Goal: Task Accomplishment & Management: Use online tool/utility

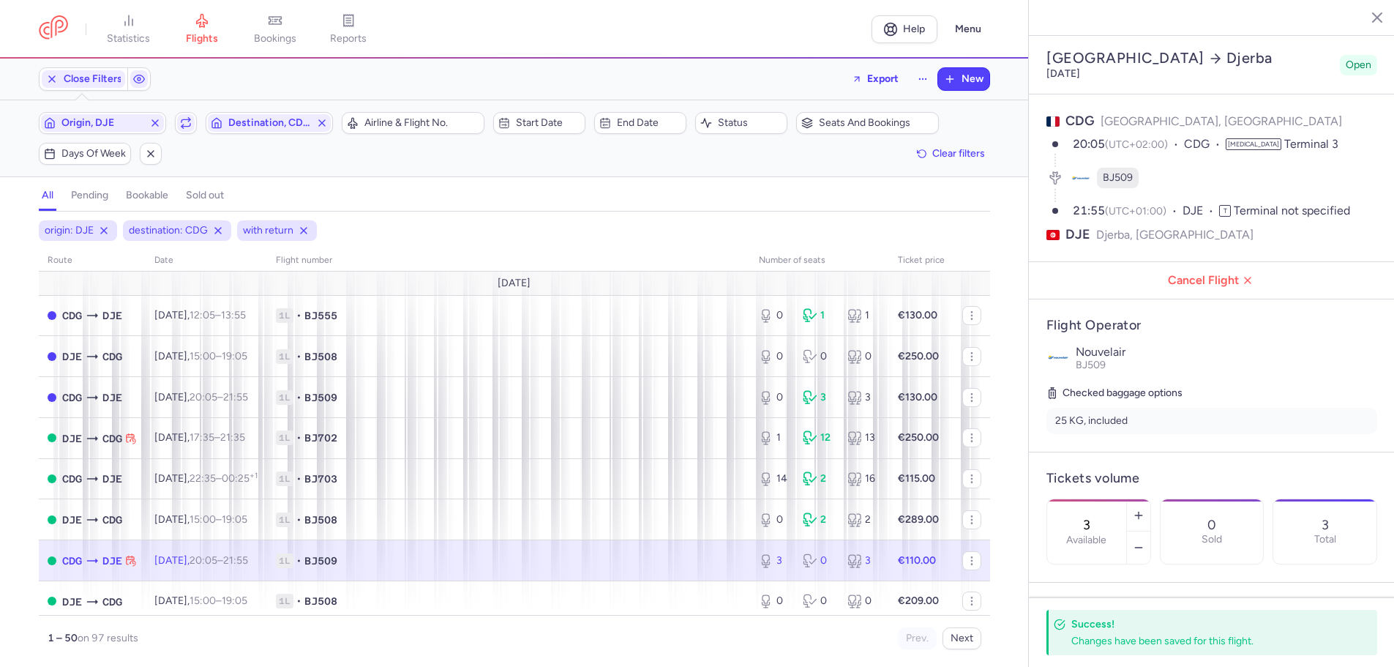
select select "hours"
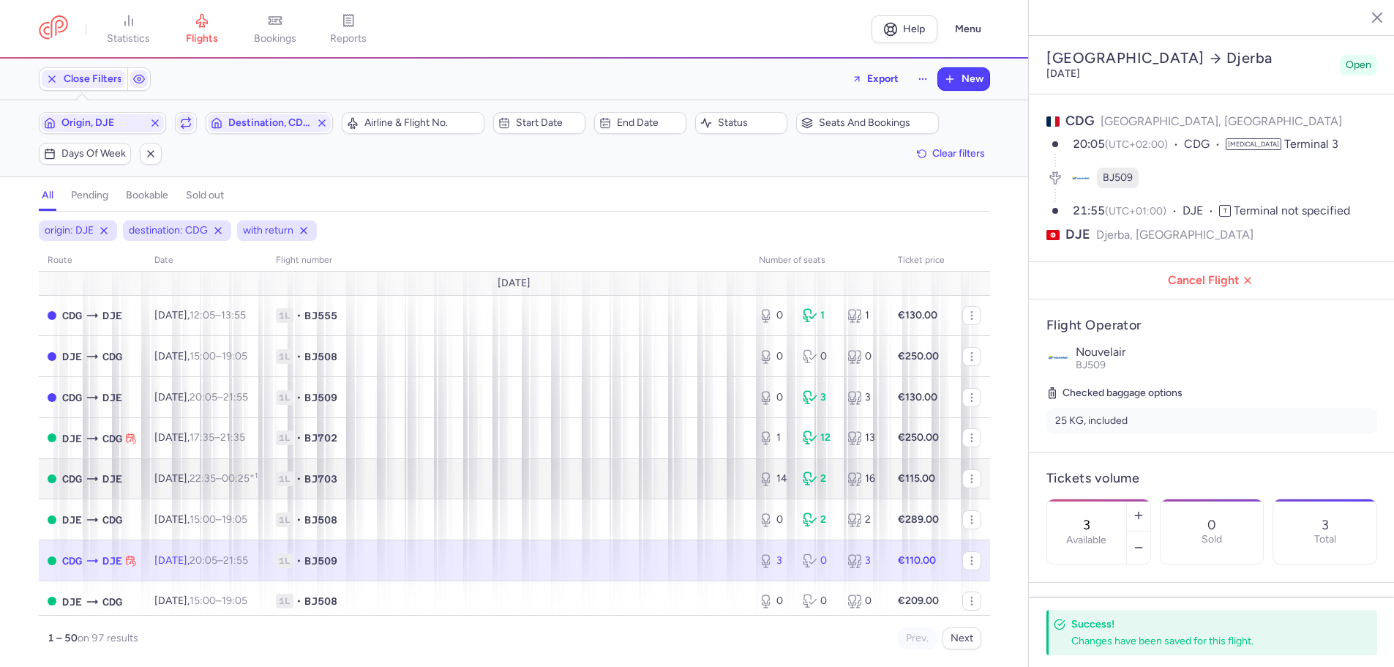
scroll to position [73, 0]
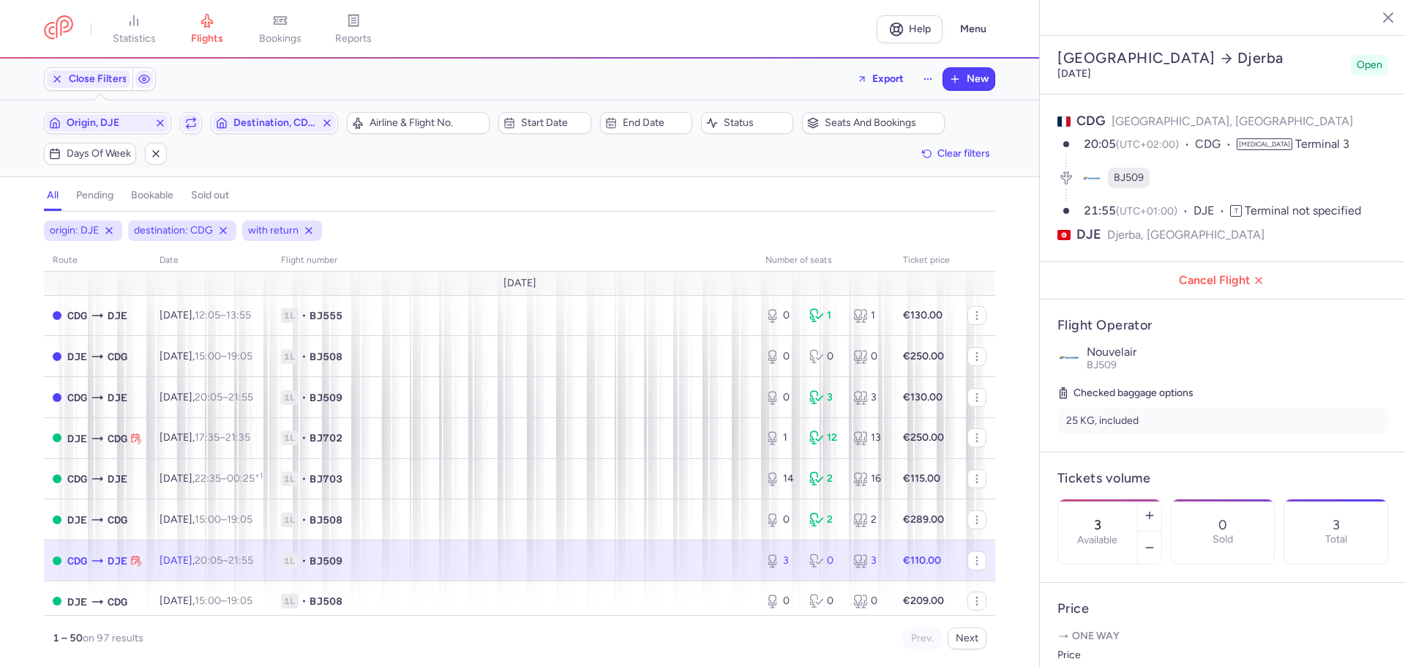
select select "hours"
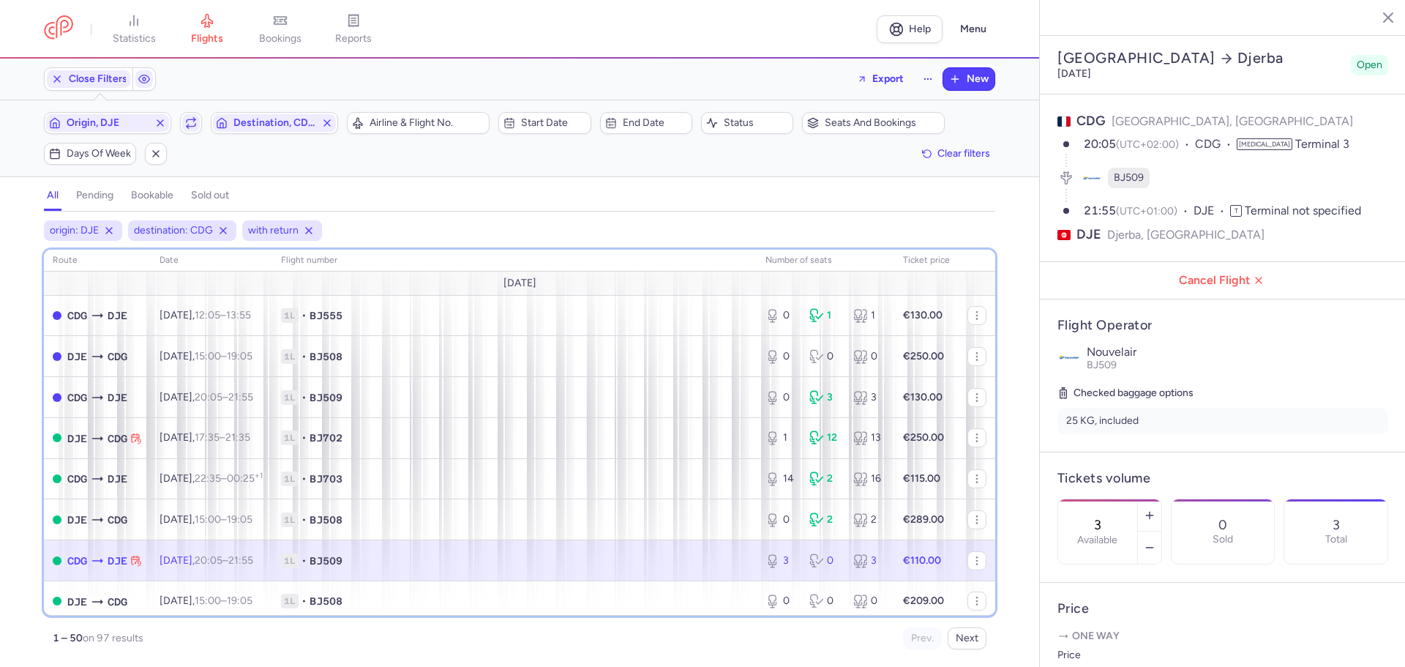
scroll to position [319, 0]
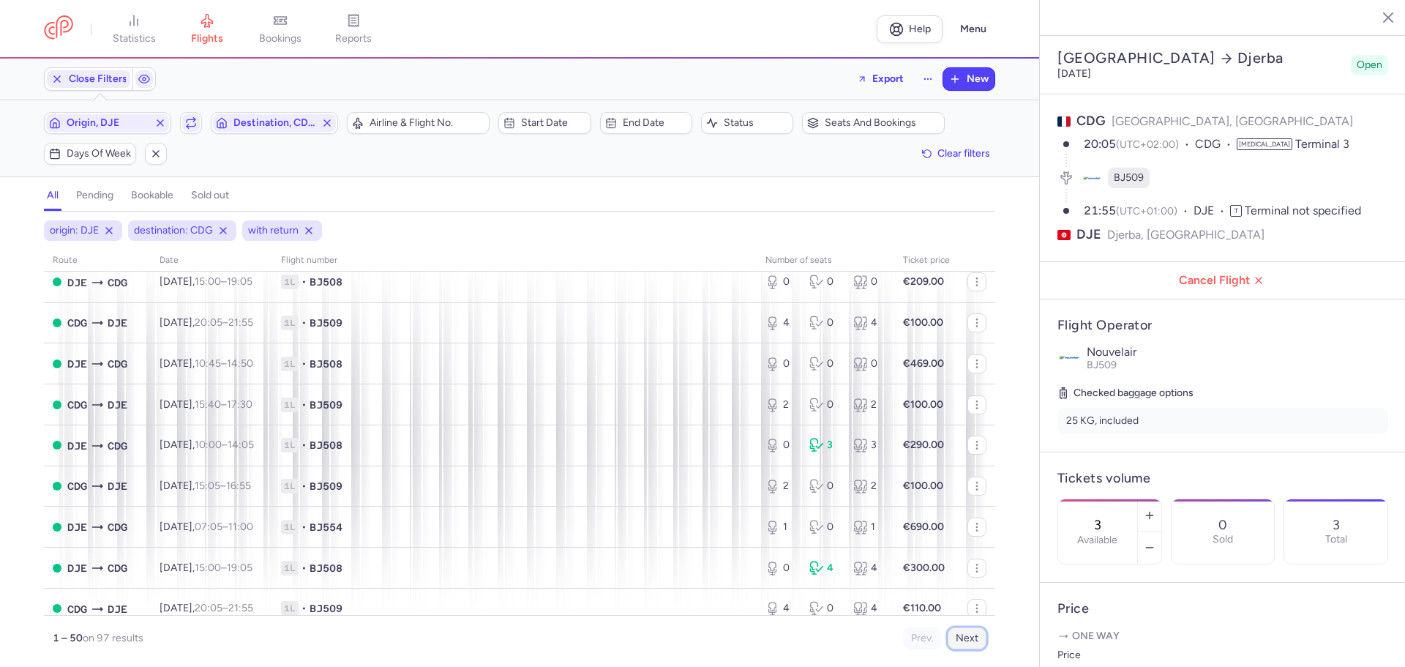
click at [967, 636] on button "Next" at bounding box center [967, 638] width 39 height 22
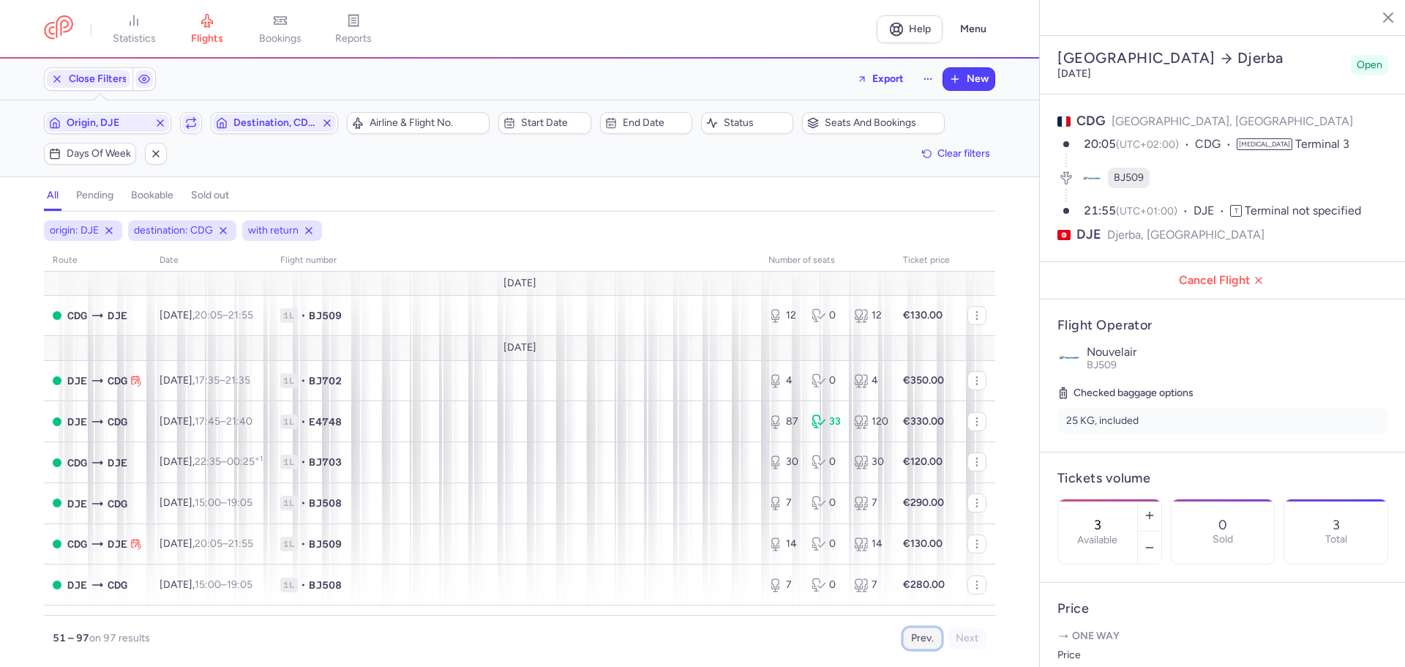
click at [920, 632] on button "Prev." at bounding box center [922, 638] width 39 height 22
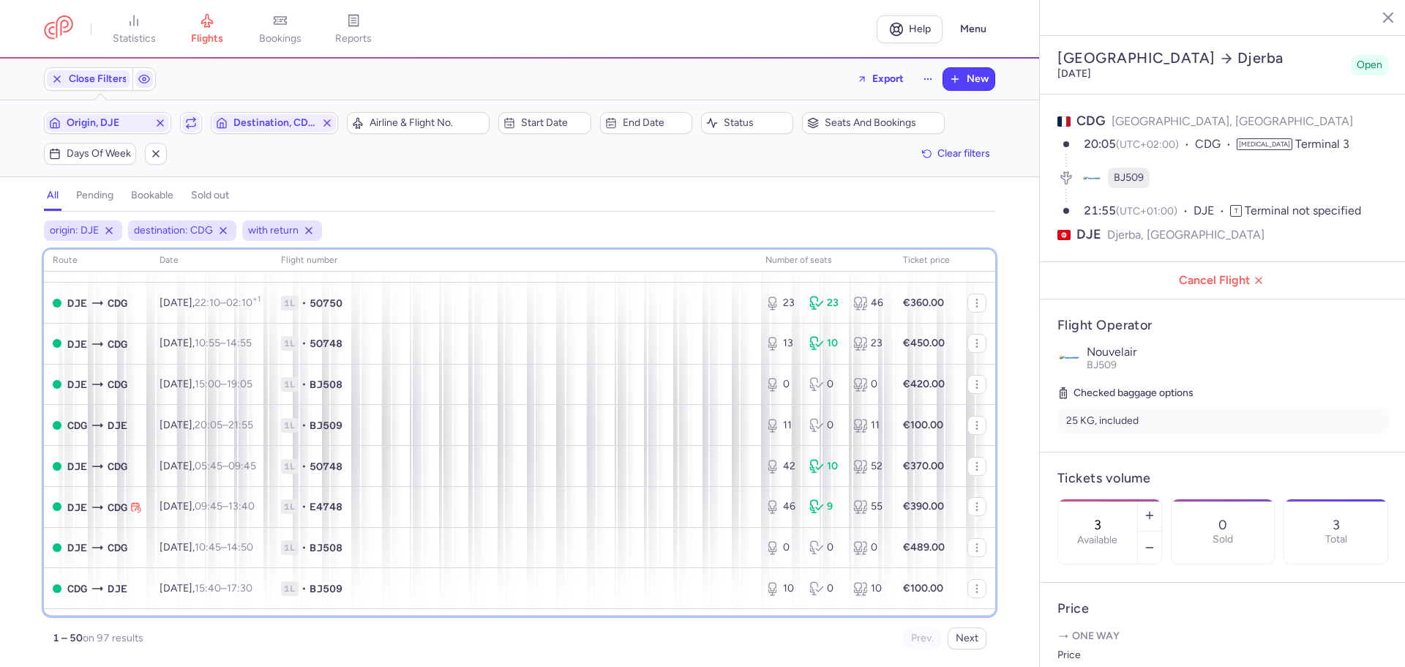
scroll to position [1081, 0]
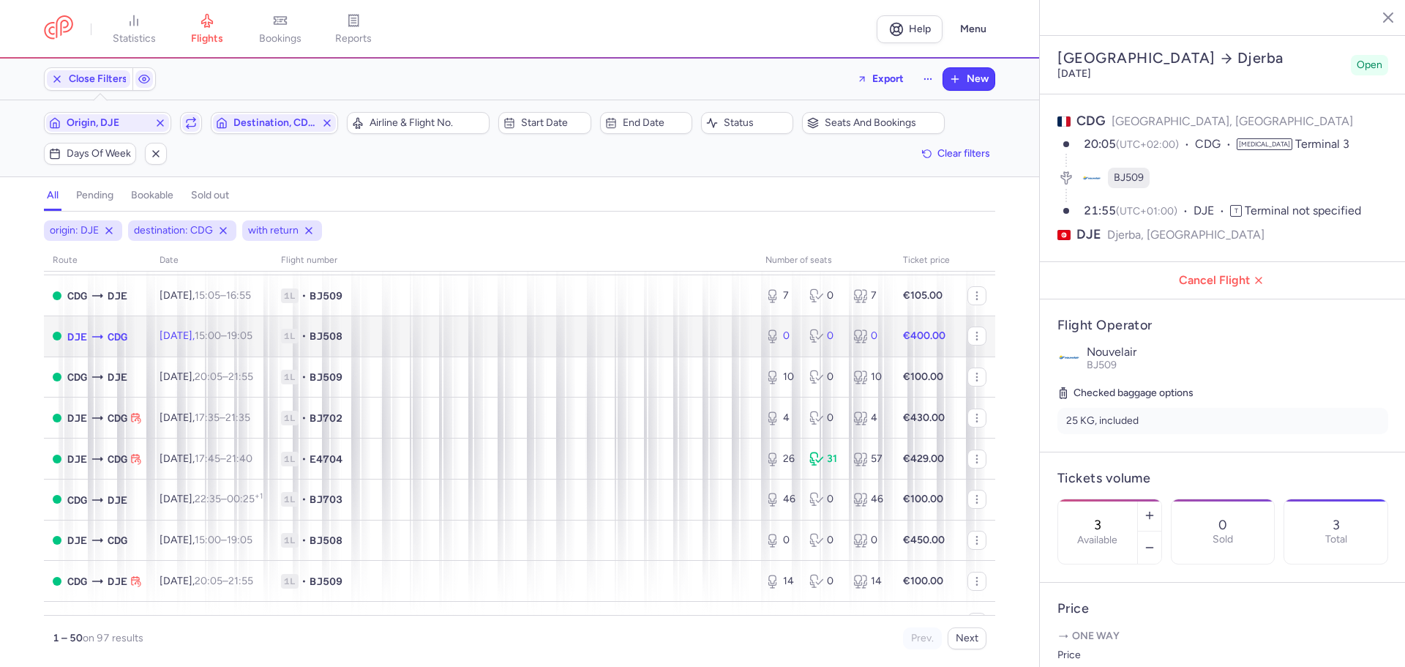
click at [894, 337] on td "€400.00" at bounding box center [926, 335] width 64 height 41
type input "0"
type input "5"
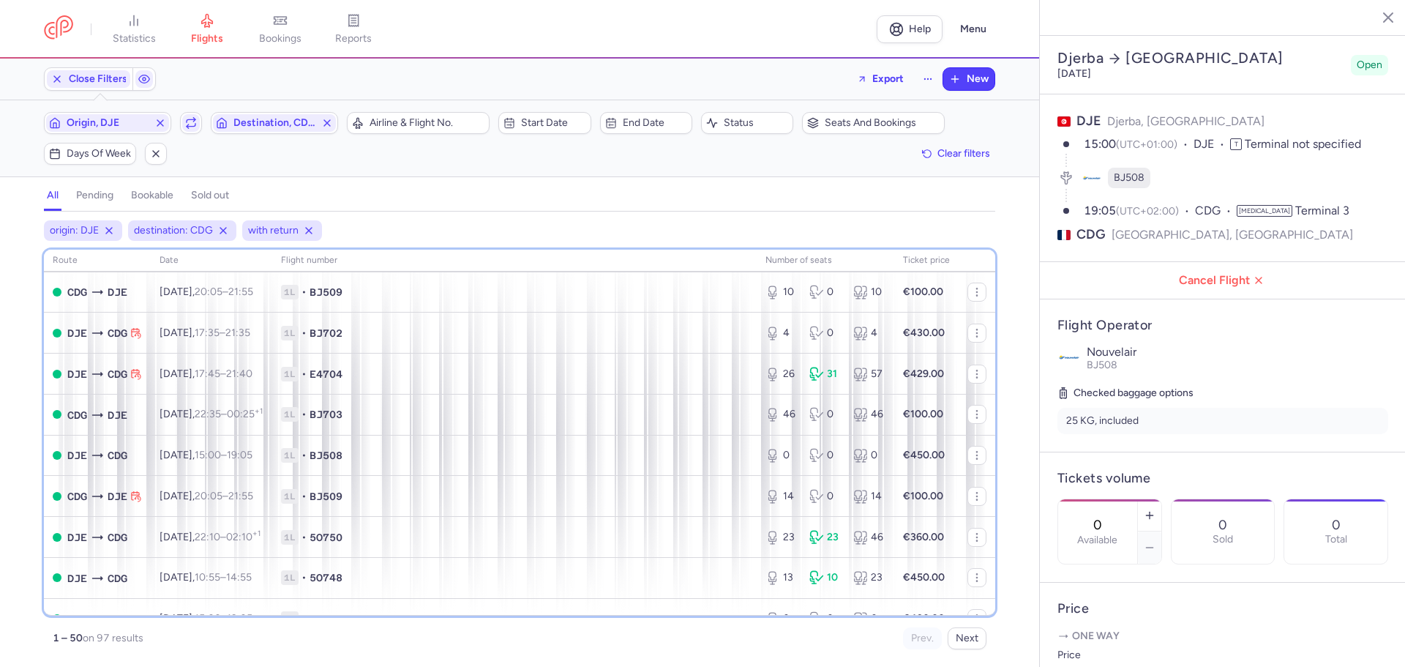
scroll to position [1169, 0]
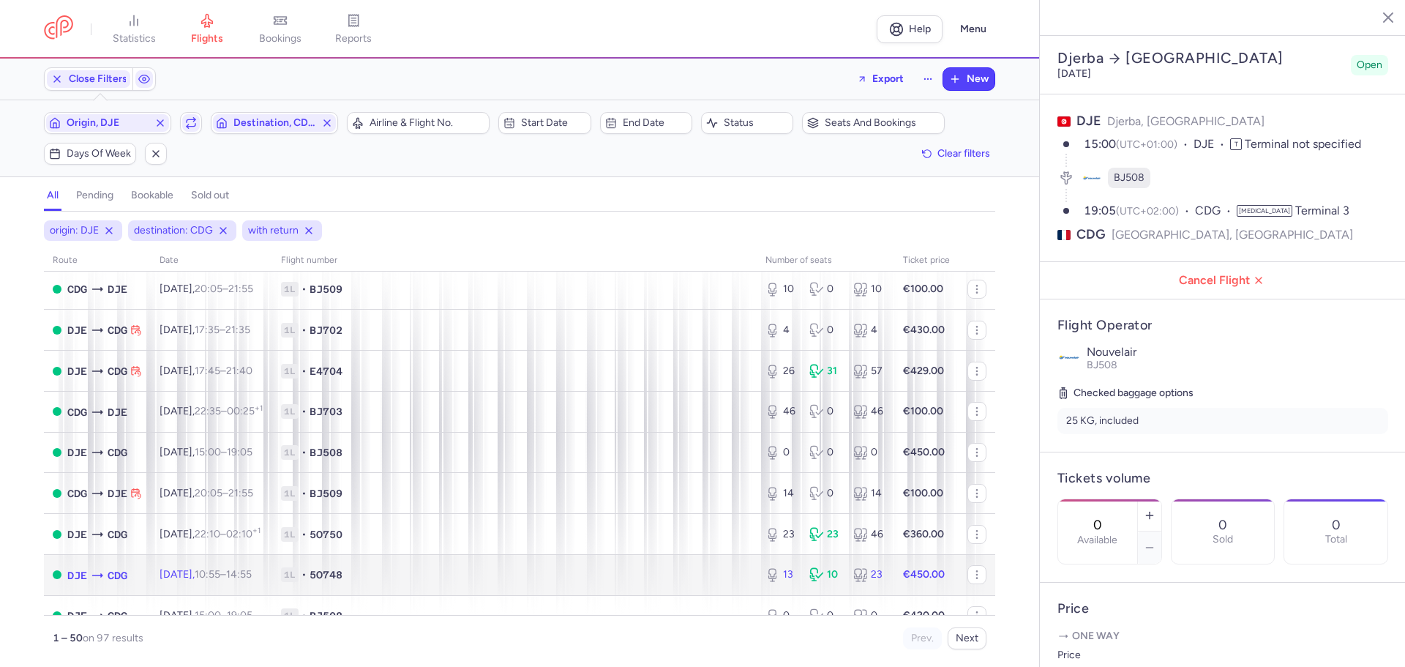
click at [859, 588] on td "13 10 23" at bounding box center [826, 574] width 138 height 41
type input "13"
type input "3"
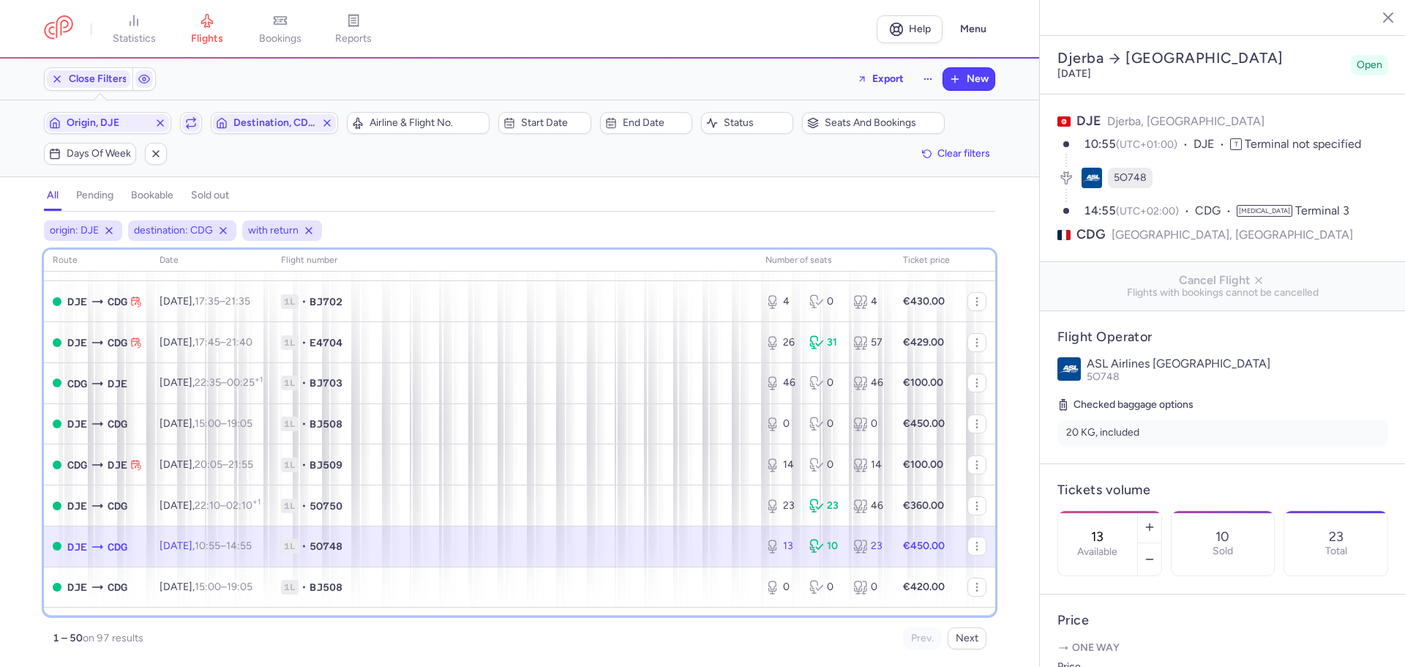
scroll to position [1198, 0]
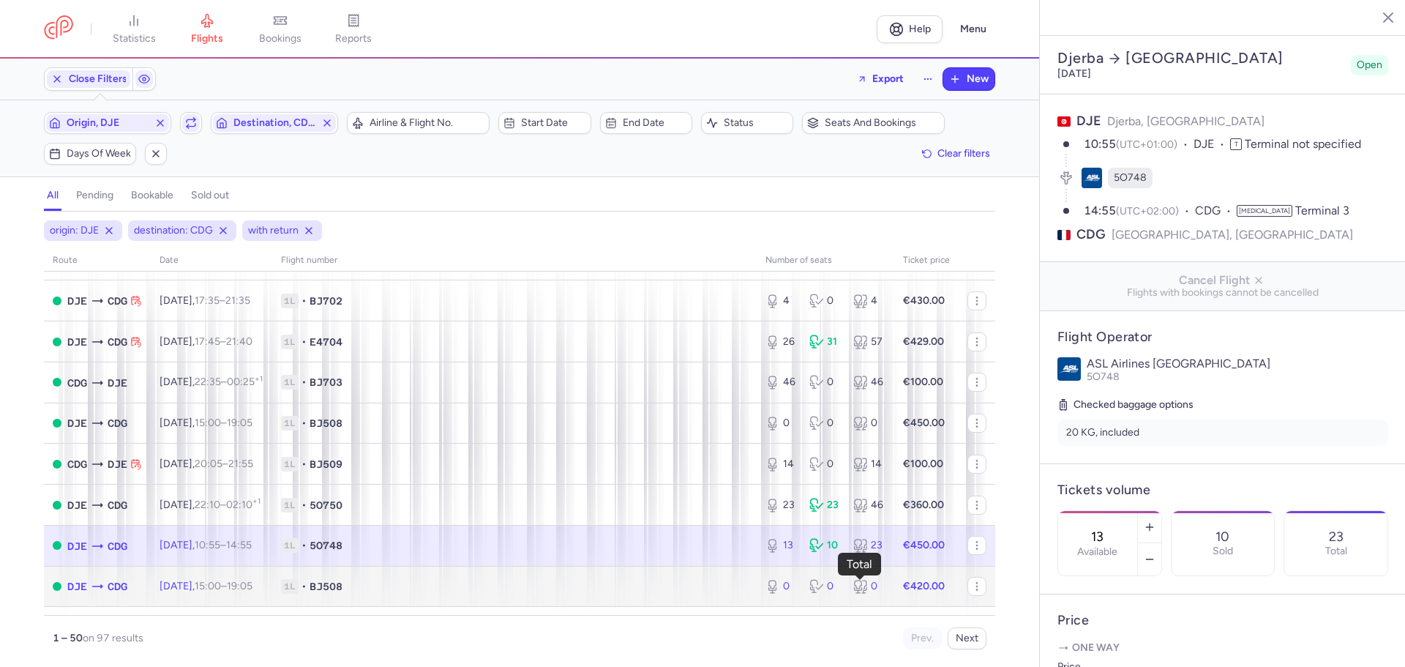
click at [865, 587] on div "0" at bounding box center [869, 586] width 32 height 15
type input "0"
type input "5"
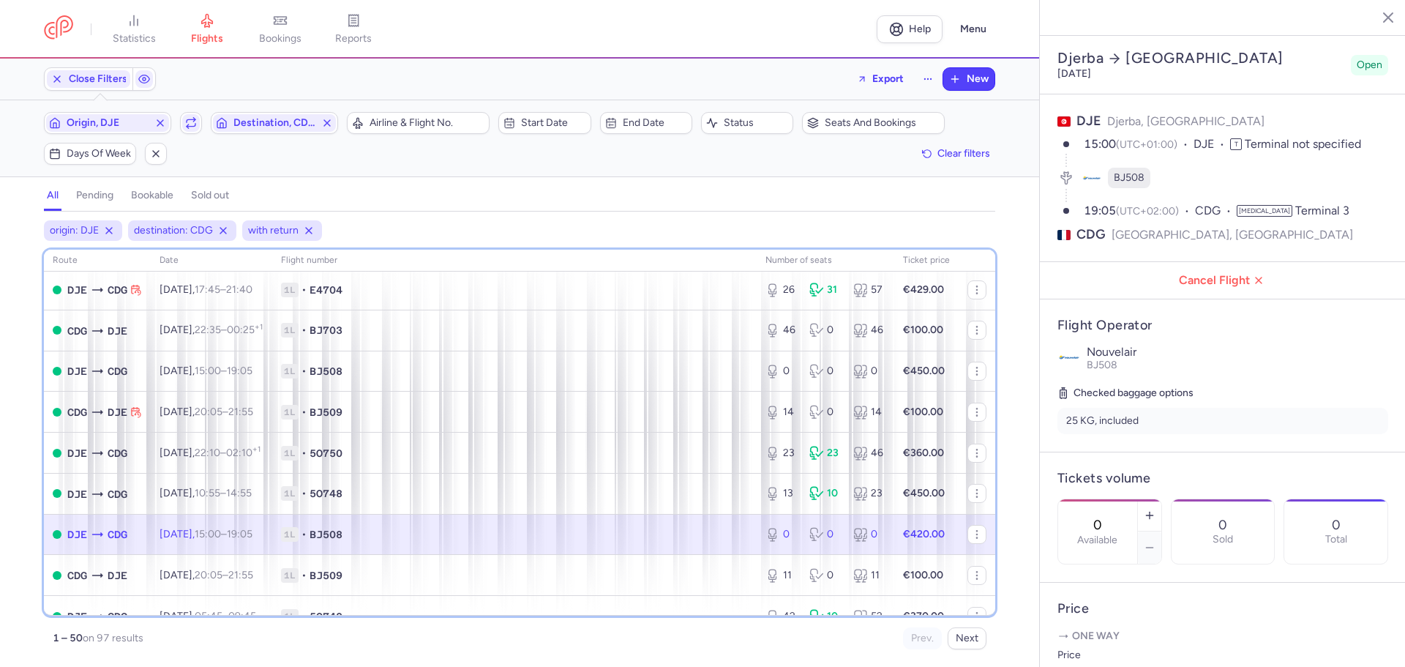
scroll to position [1256, 0]
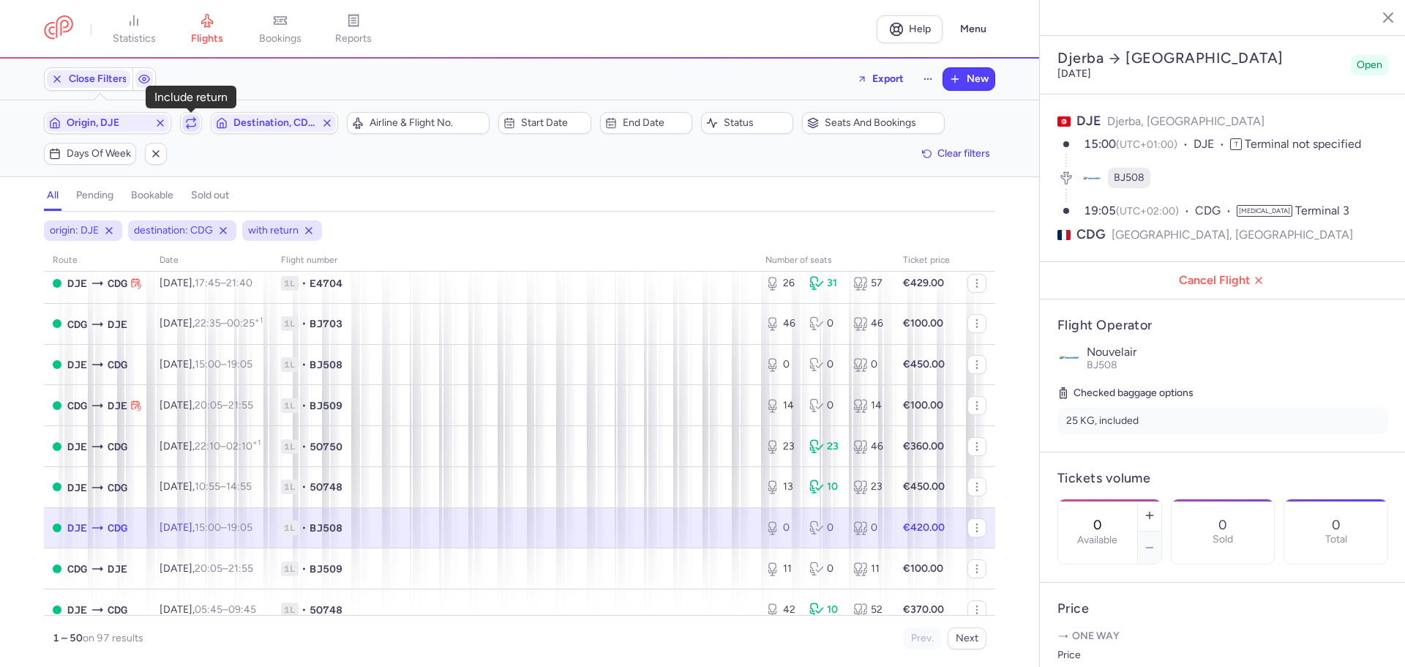
click at [191, 126] on icon "button" at bounding box center [191, 123] width 12 height 12
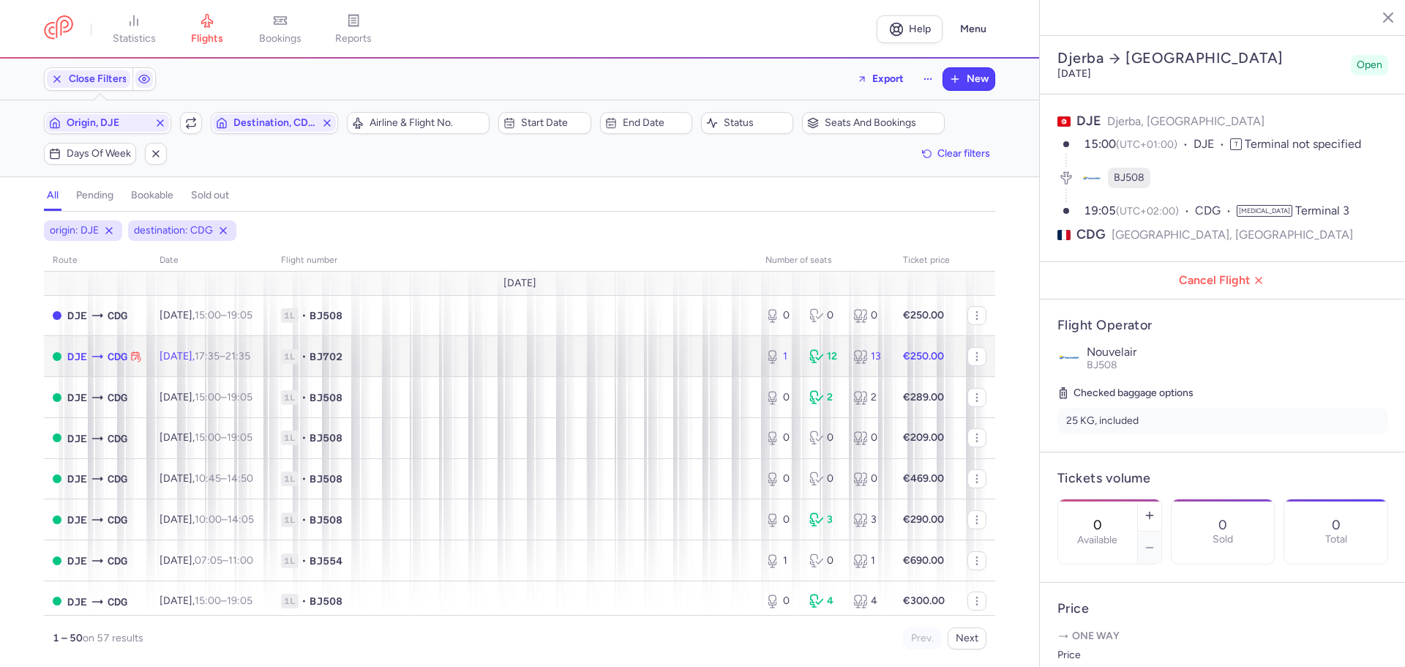
click at [840, 357] on div "1 12 13" at bounding box center [826, 356] width 132 height 26
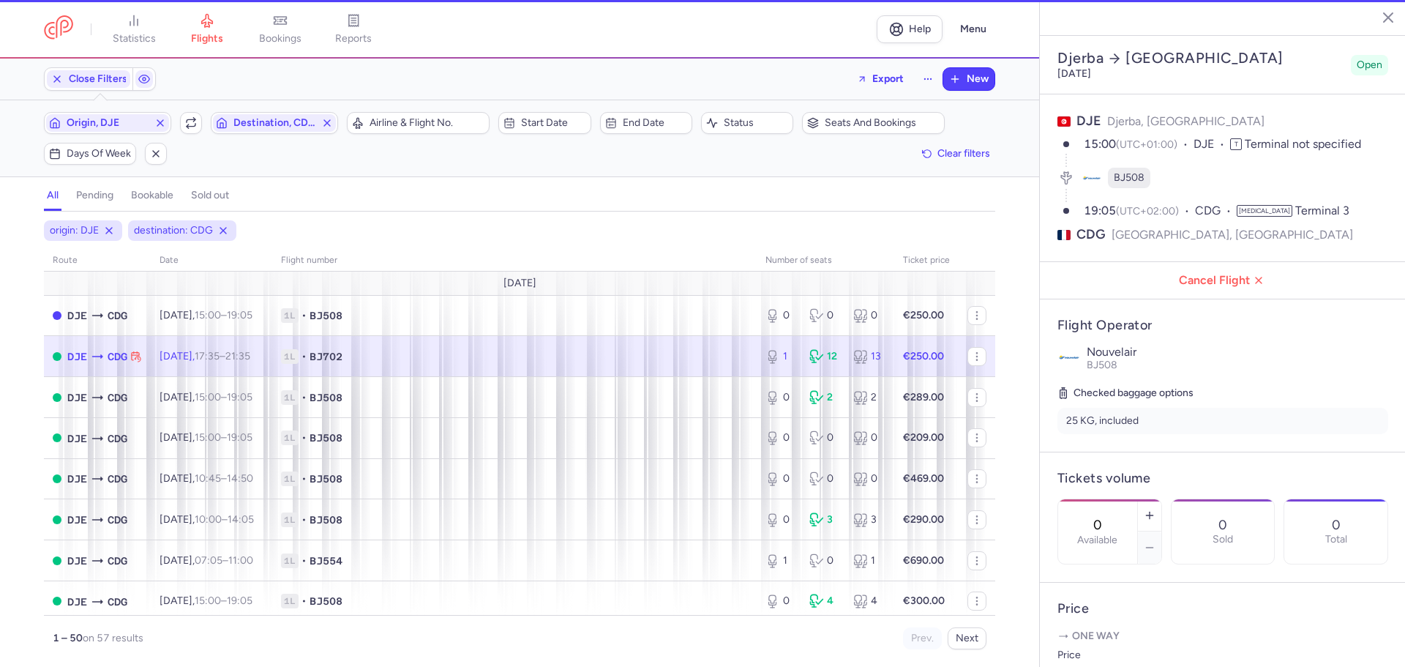
type input "1"
type input "3"
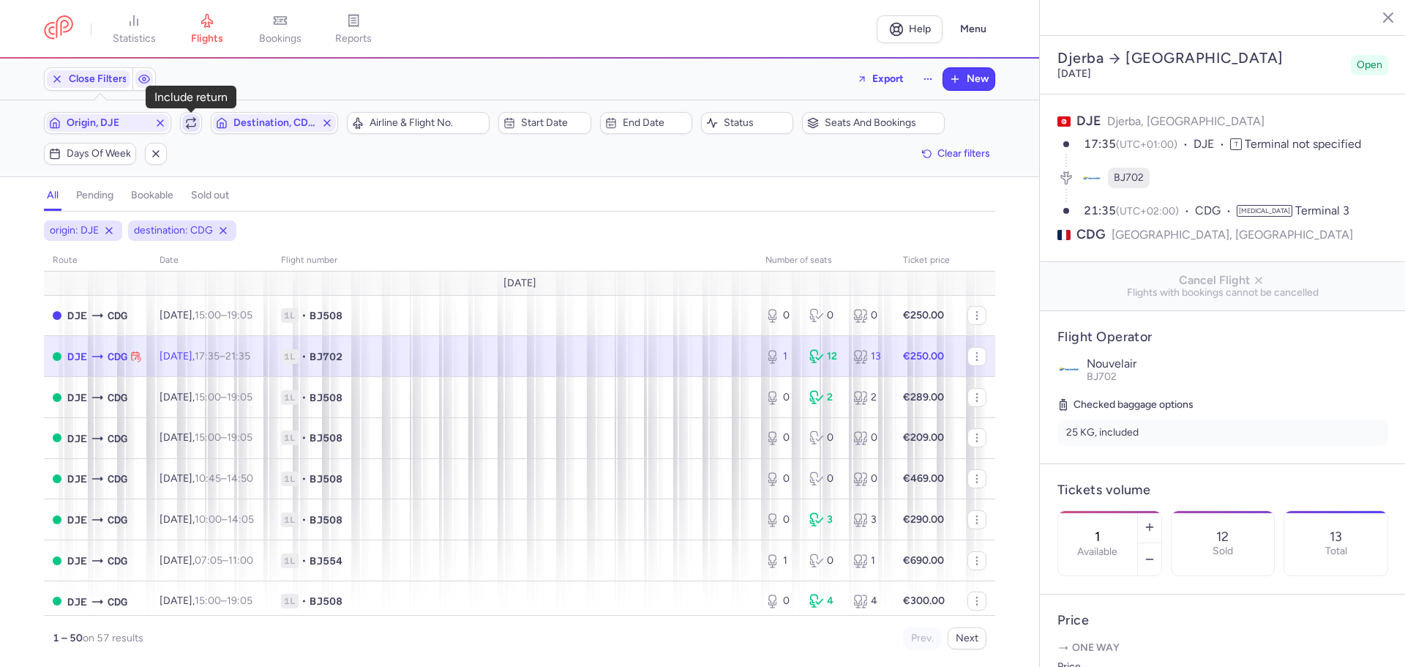
click at [187, 0] on body "statistics flights bookings reports Help Menu Close Filters Export New Filters …" at bounding box center [702, 0] width 1405 height 0
click at [110, 231] on icon at bounding box center [109, 231] width 12 height 12
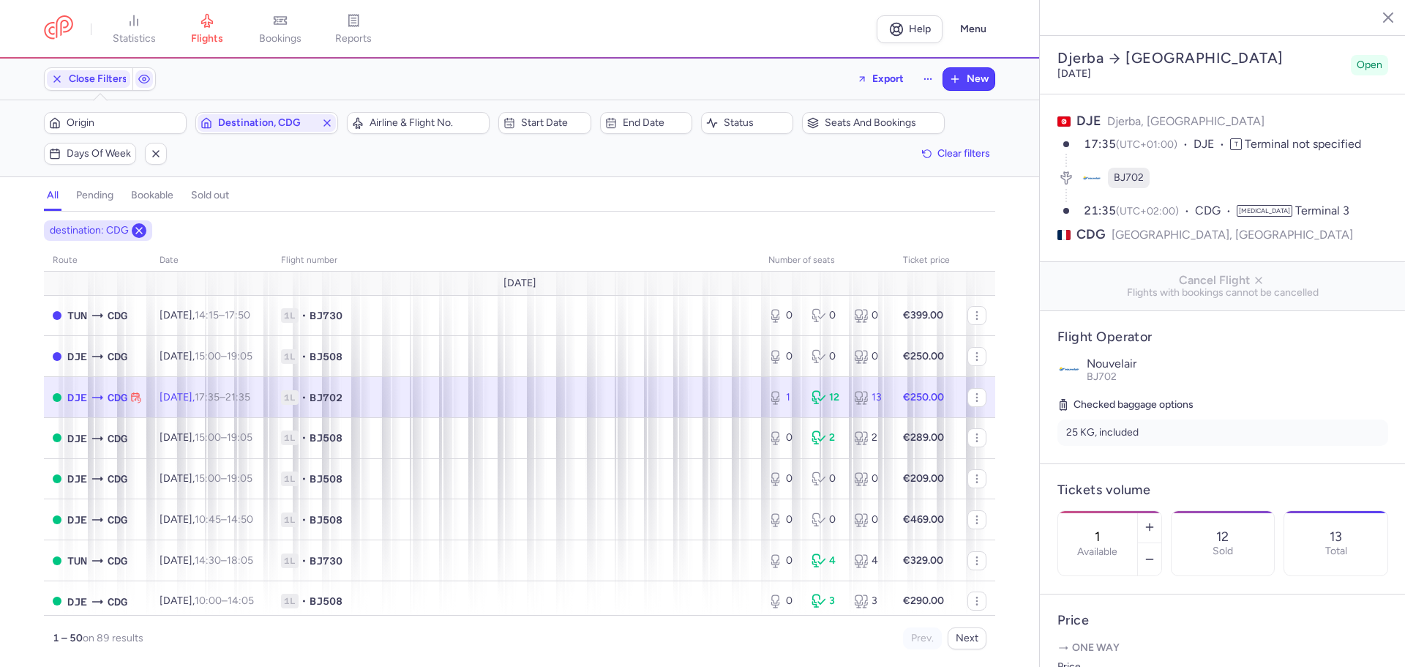
click at [137, 235] on icon at bounding box center [139, 231] width 12 height 12
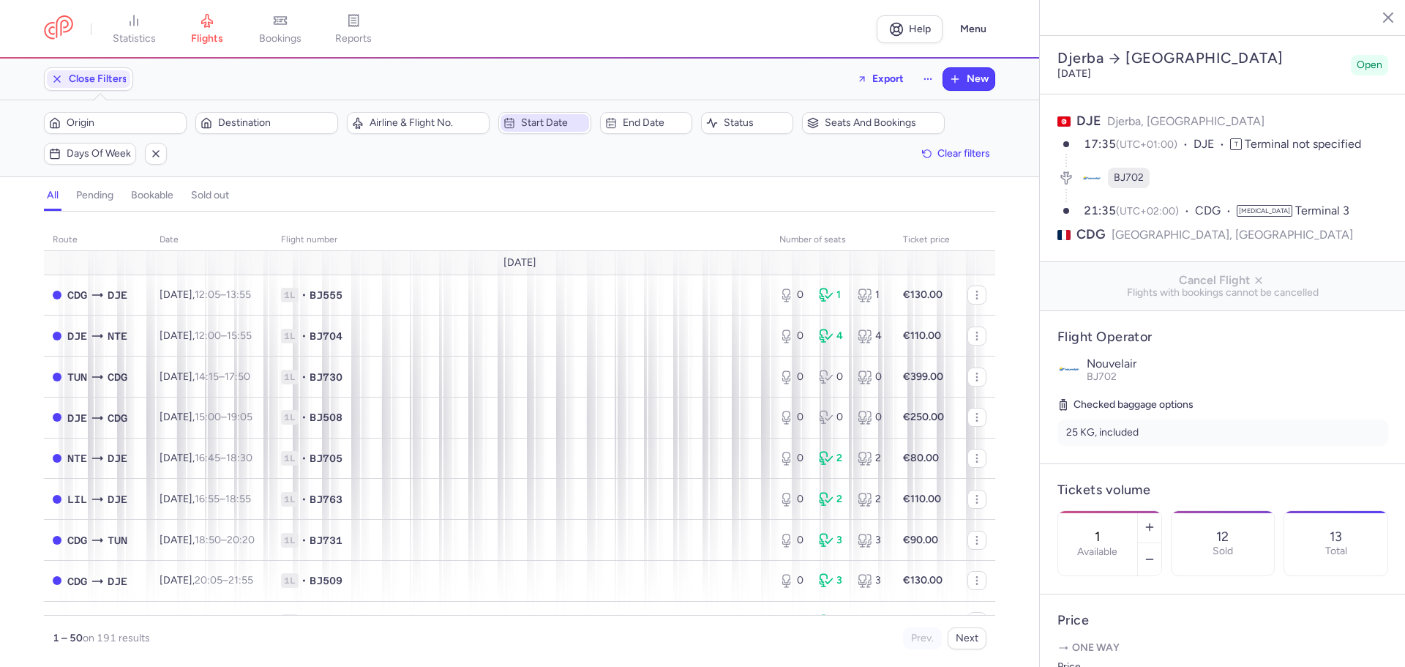
click at [538, 126] on span "Start date" at bounding box center [553, 123] width 64 height 12
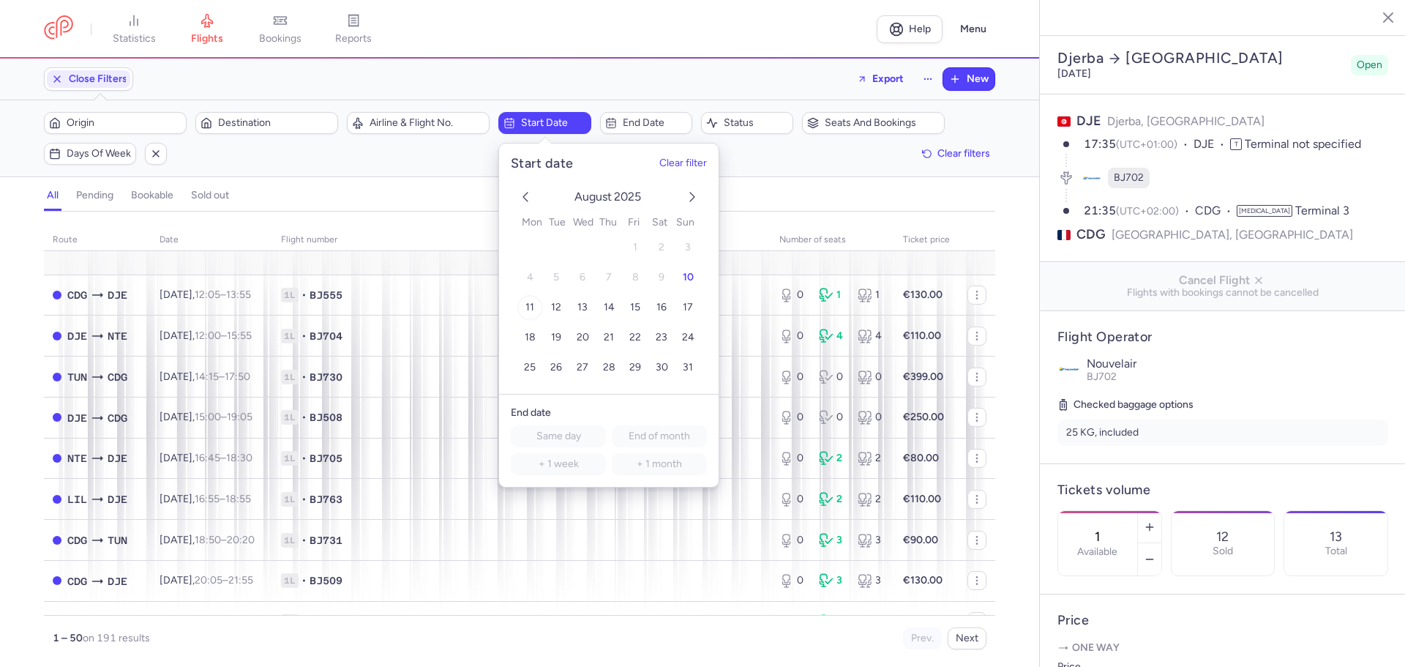
click at [529, 306] on span "11" at bounding box center [529, 307] width 9 height 12
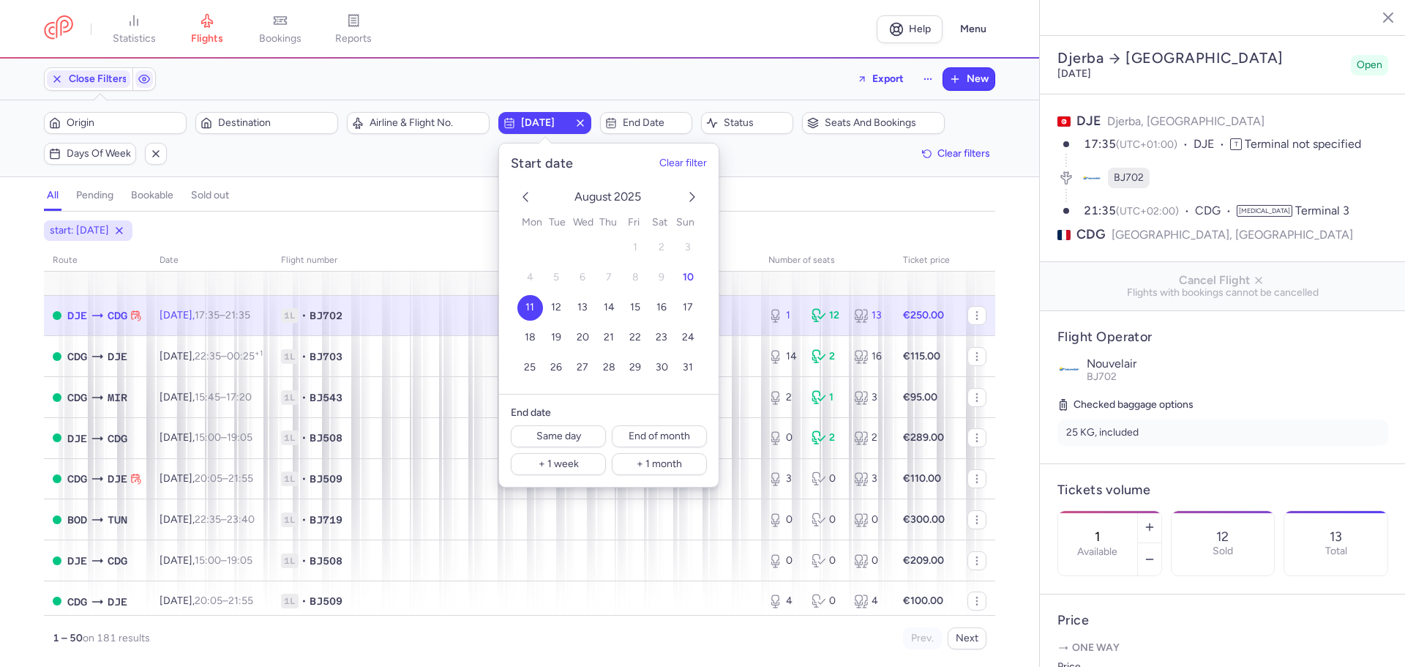
click at [18, 348] on div "start: [DATE] route date Flight number number of seats Ticket price [DATE] DJE …" at bounding box center [519, 443] width 1039 height 446
